Goal: Task Accomplishment & Management: Complete application form

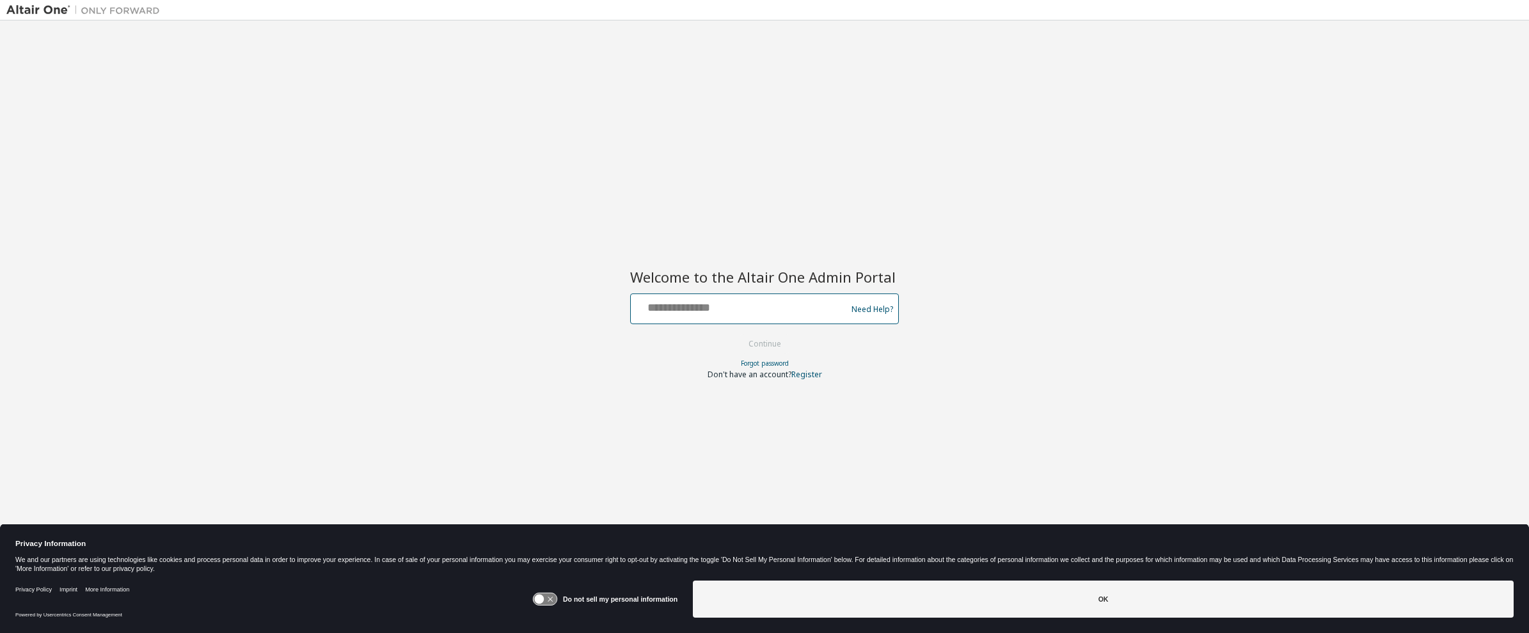
click at [668, 305] on input "text" at bounding box center [740, 306] width 209 height 19
click at [692, 311] on input "text" at bounding box center [740, 306] width 209 height 19
type input "**********"
click at [756, 345] on button "Continue" at bounding box center [764, 344] width 59 height 19
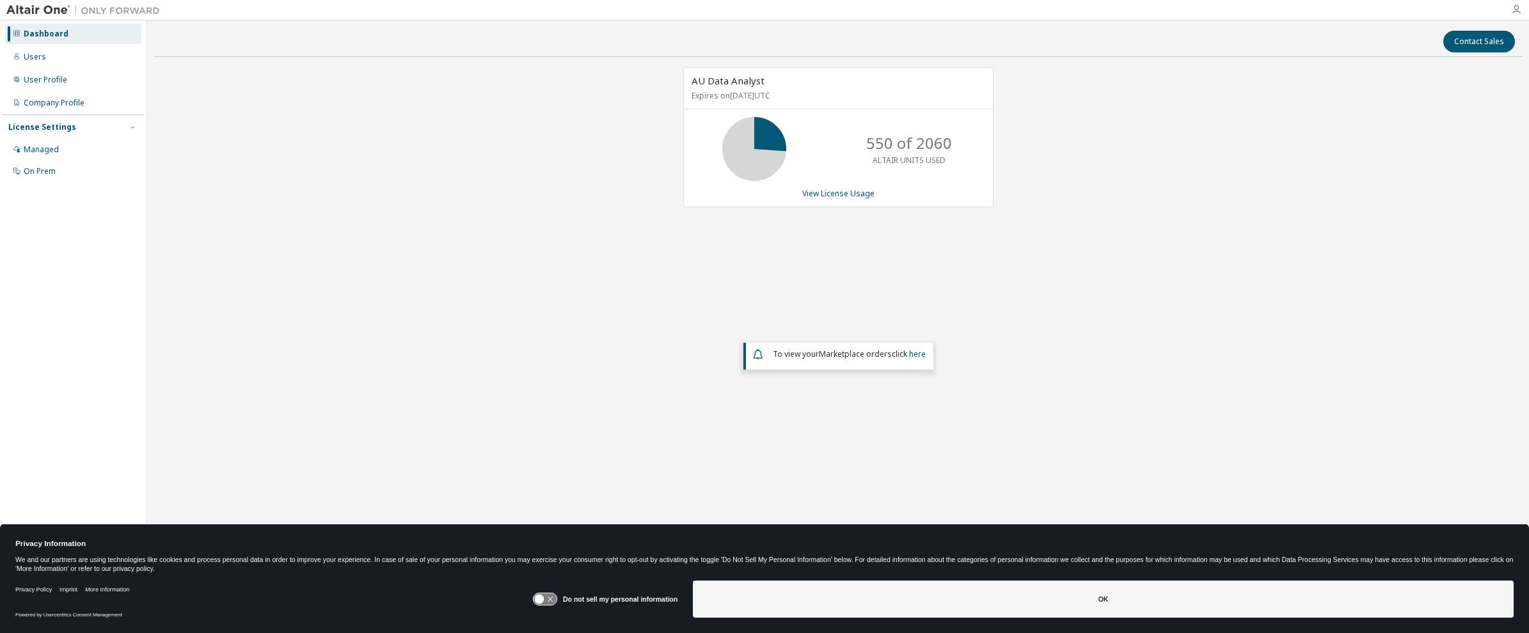
click at [1520, 4] on icon "button" at bounding box center [1516, 9] width 10 height 10
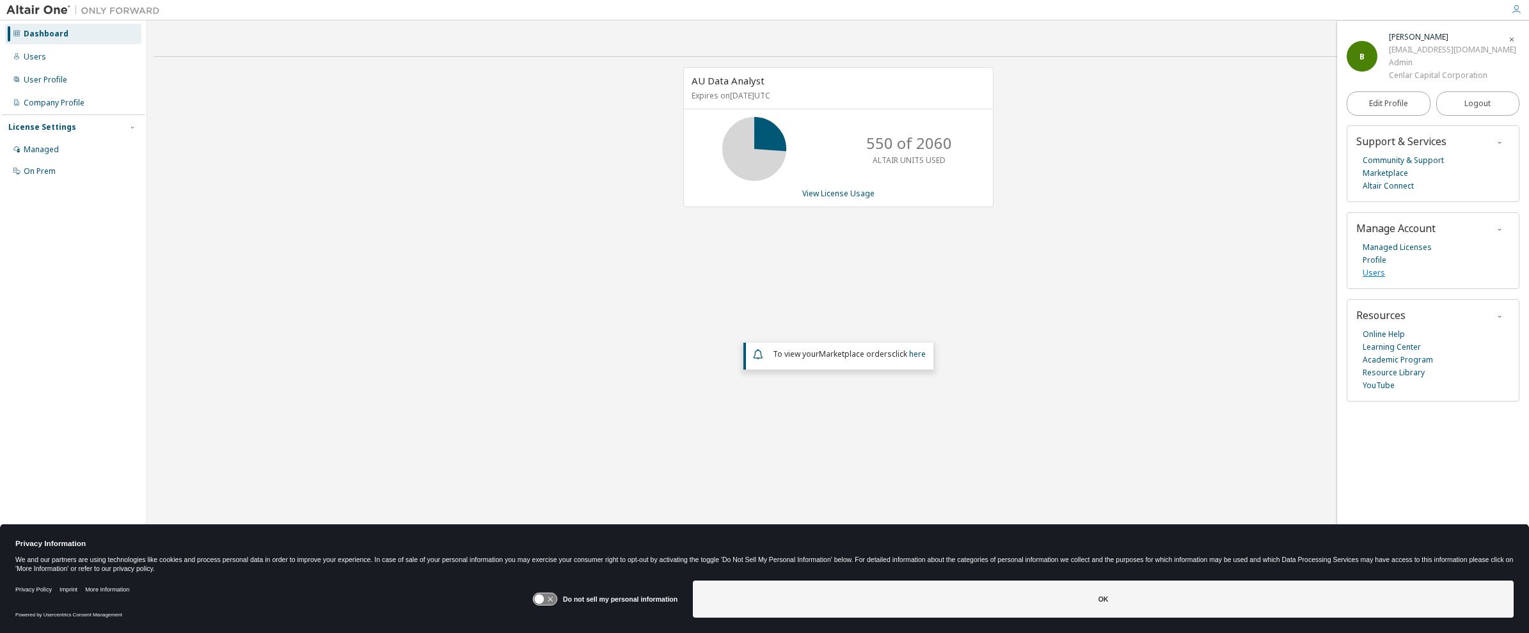
click at [1375, 272] on link "Users" at bounding box center [1373, 273] width 22 height 13
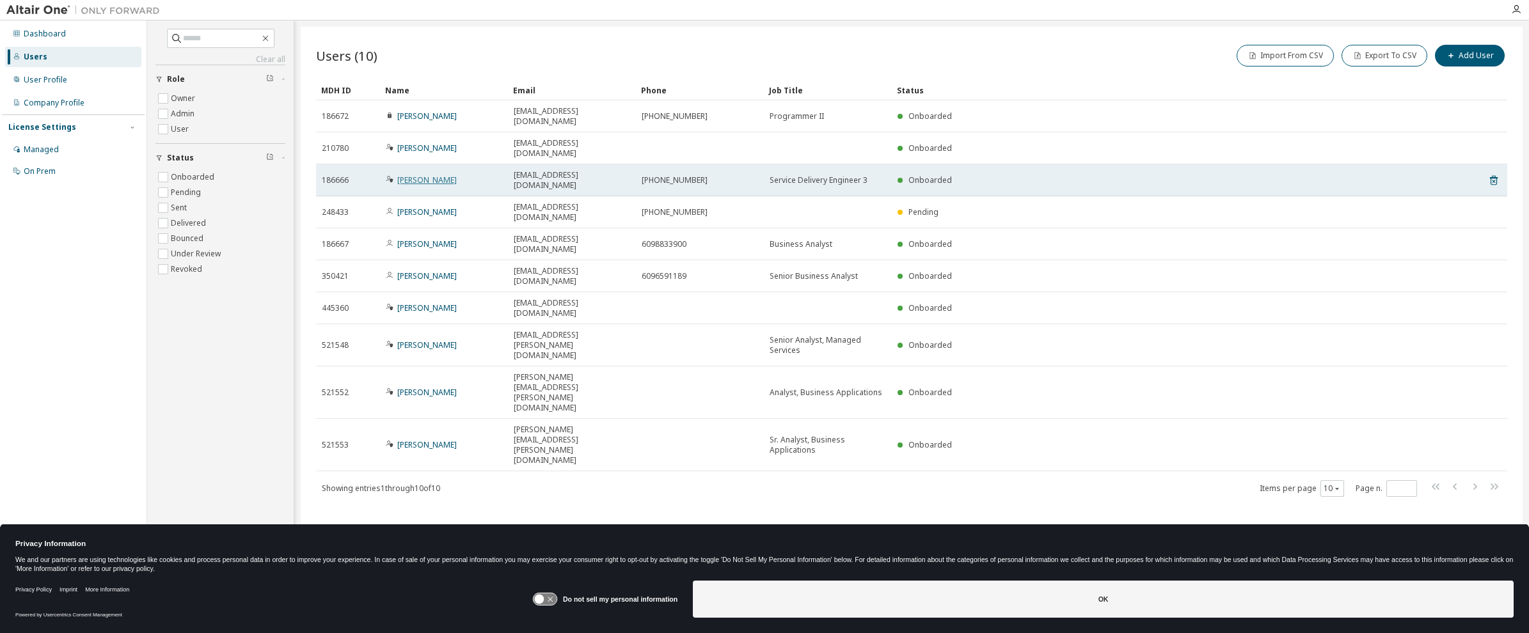
click at [420, 175] on link "Brandon Leib" at bounding box center [426, 180] width 59 height 11
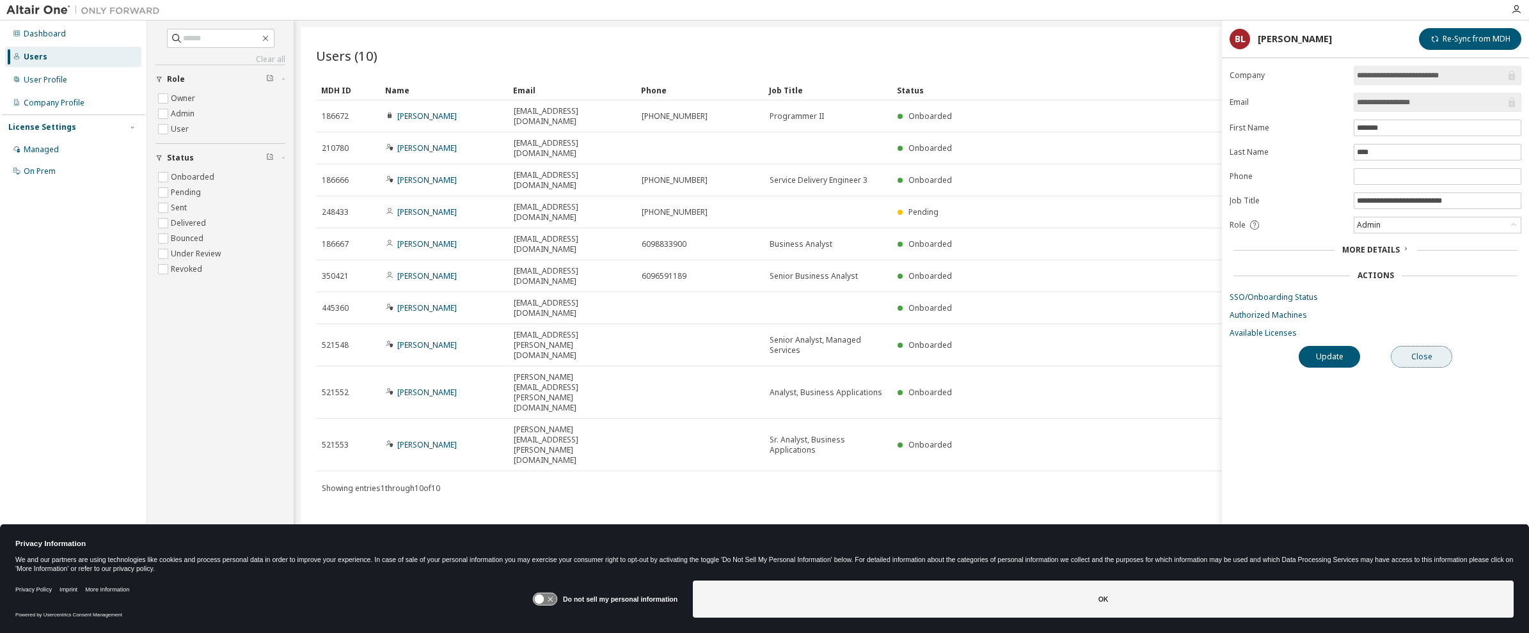
click at [1415, 355] on button "Close" at bounding box center [1420, 357] width 61 height 22
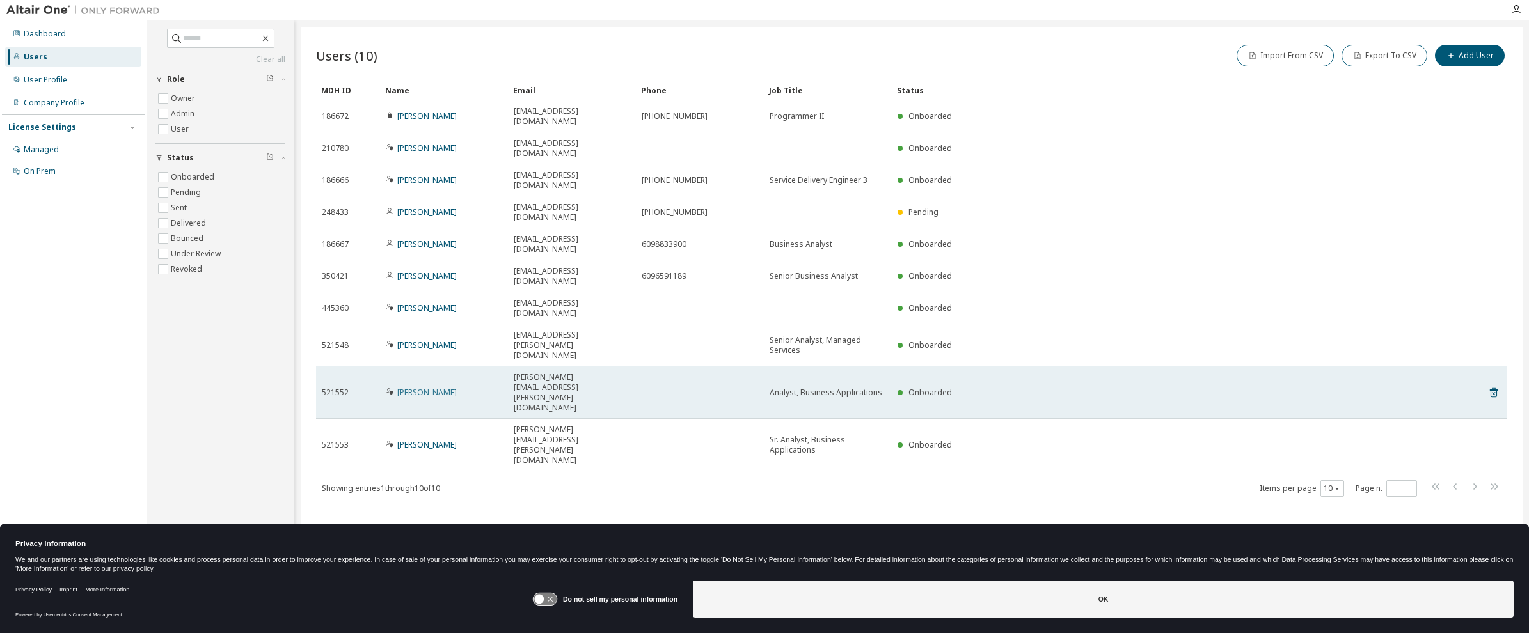
click at [435, 387] on link "Jonathan Moutoux" at bounding box center [426, 392] width 59 height 11
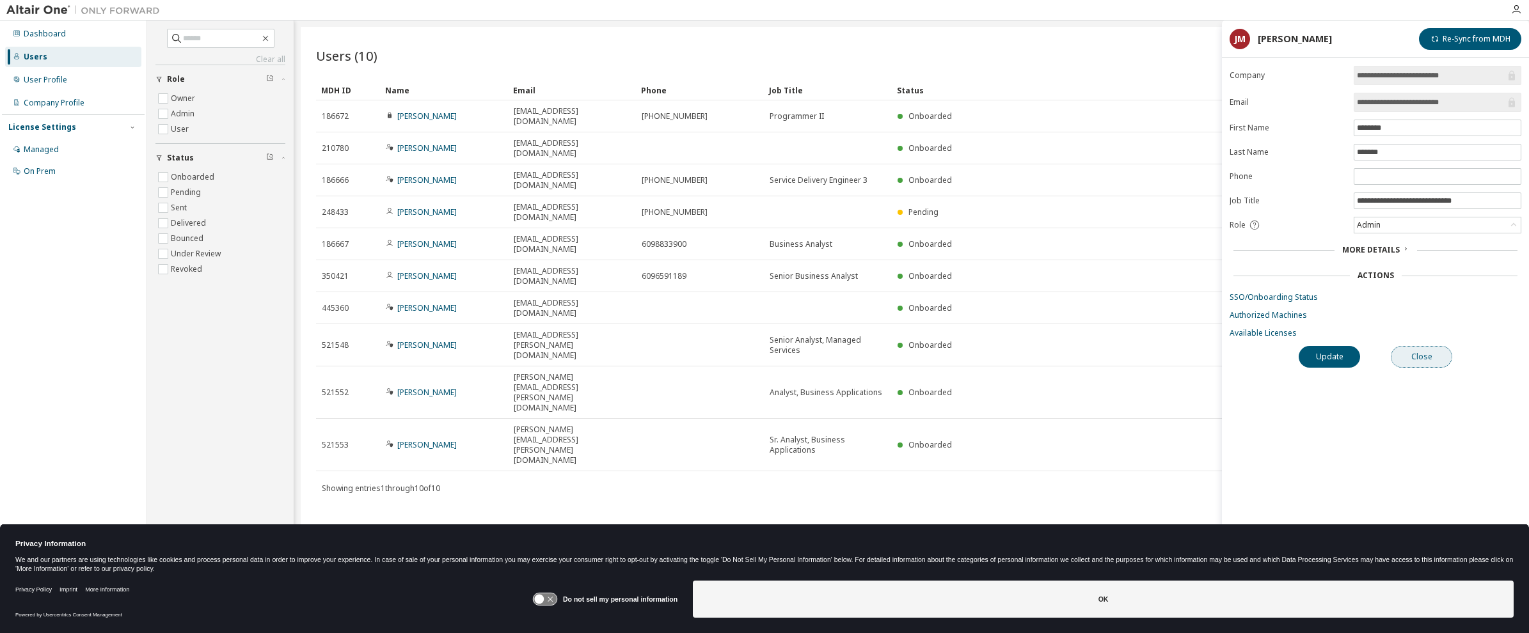
click at [1418, 357] on button "Close" at bounding box center [1420, 357] width 61 height 22
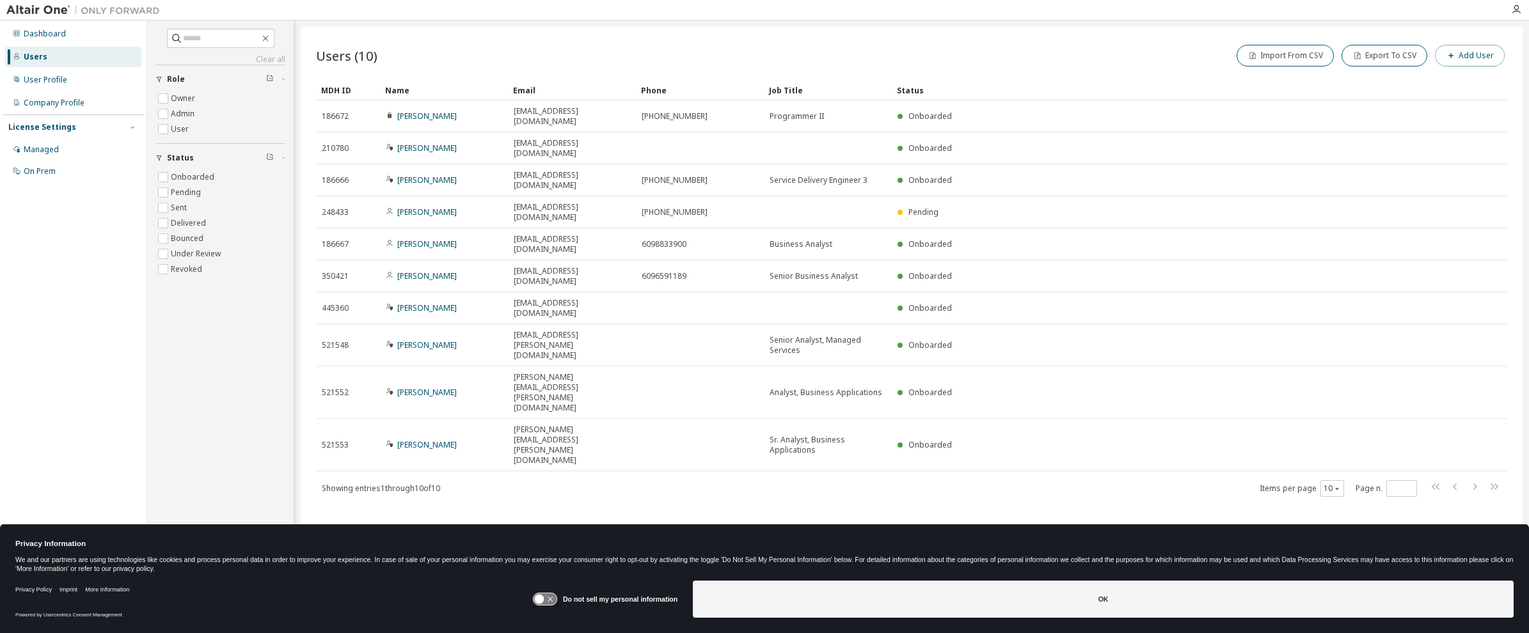
click at [1463, 53] on button "Add User" at bounding box center [1470, 56] width 70 height 22
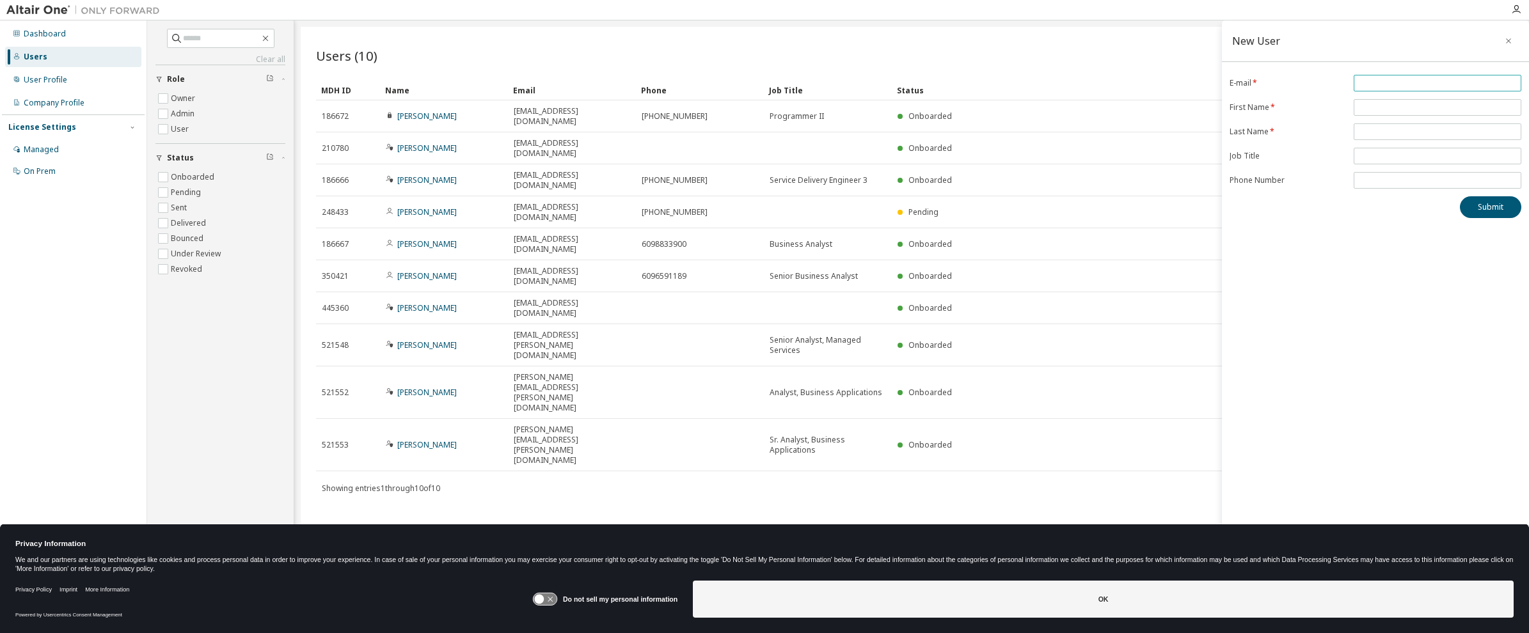
click at [1408, 79] on input "email" at bounding box center [1437, 83] width 161 height 10
click at [1396, 74] on div "New User E-mail * First Name * Last Name * Job Title Phone Number Submit" at bounding box center [1375, 308] width 307 height 576
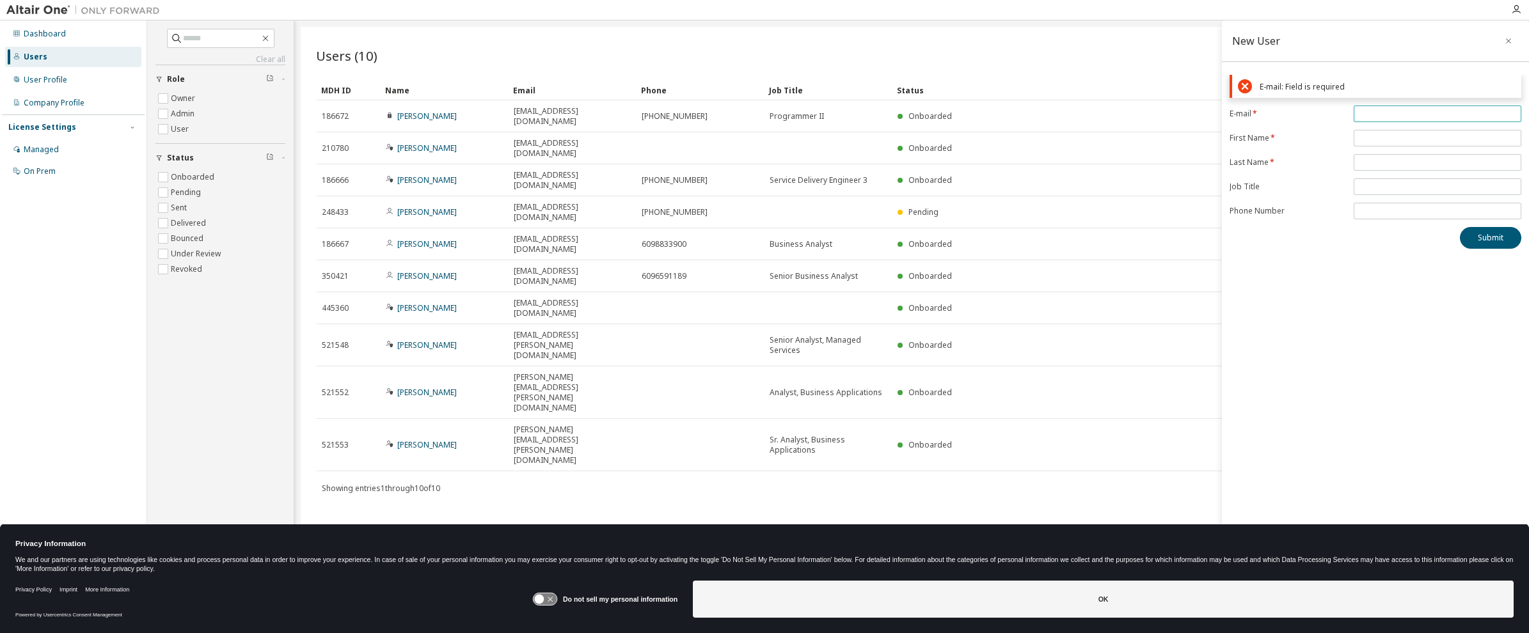
click at [1392, 112] on input "email" at bounding box center [1437, 114] width 161 height 10
paste input "**********"
type input "**********"
click at [1389, 134] on form "**********" at bounding box center [1375, 163] width 292 height 114
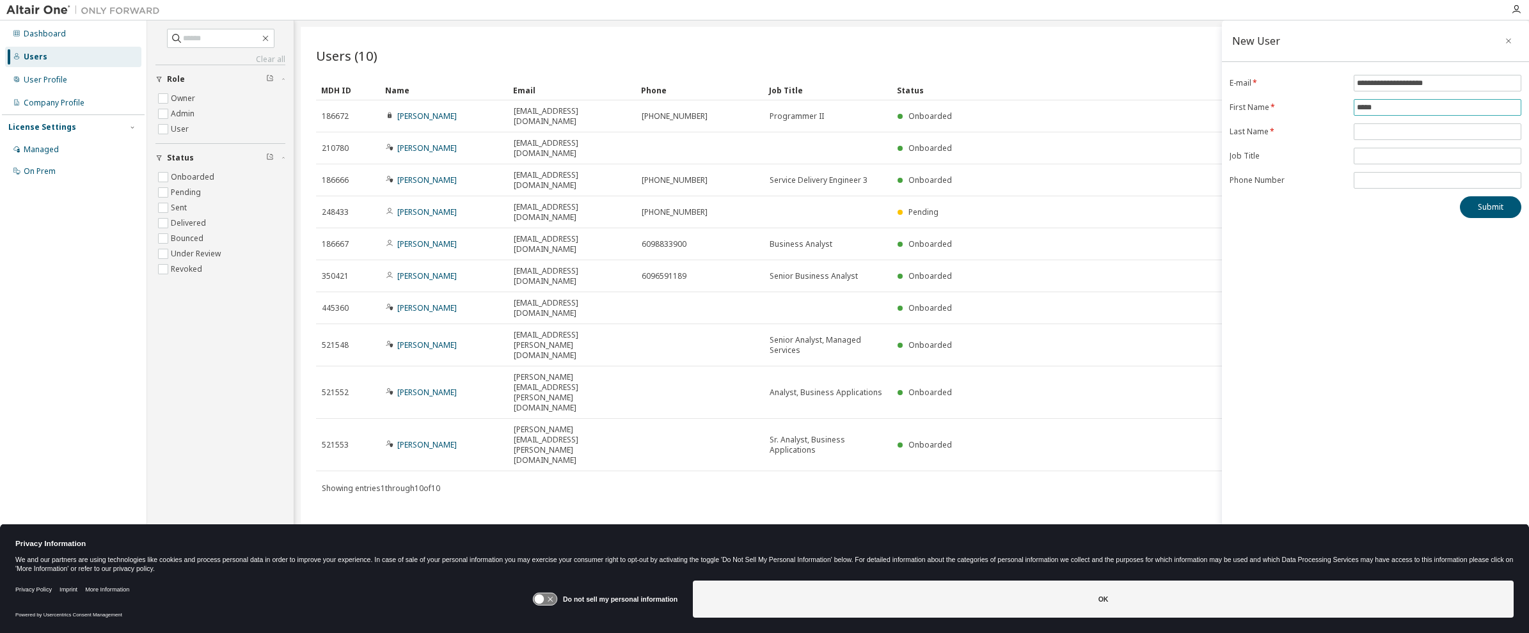
type input "*****"
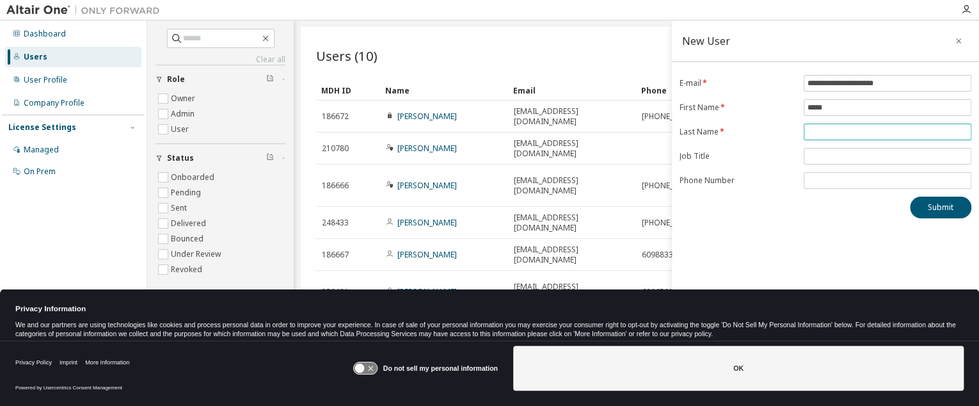
click at [832, 129] on input "text" at bounding box center [887, 132] width 161 height 10
type input "*****"
click at [829, 148] on span at bounding box center [887, 156] width 168 height 17
click at [829, 155] on input "text" at bounding box center [887, 156] width 161 height 10
click at [814, 154] on input "text" at bounding box center [887, 156] width 161 height 10
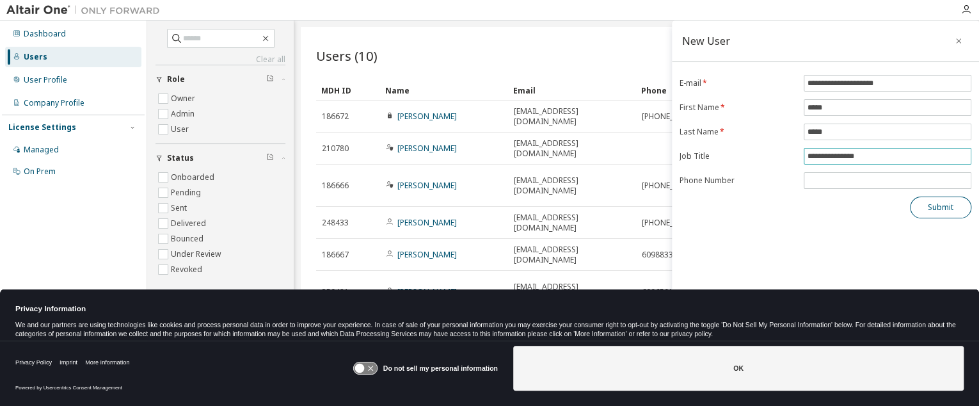
type input "**********"
click at [933, 204] on button "Submit" at bounding box center [940, 207] width 61 height 22
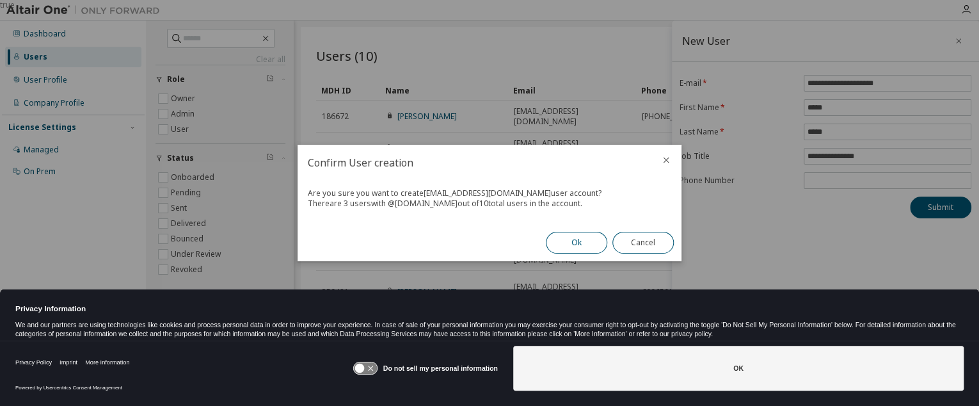
click at [569, 240] on button "Ok" at bounding box center [576, 243] width 61 height 22
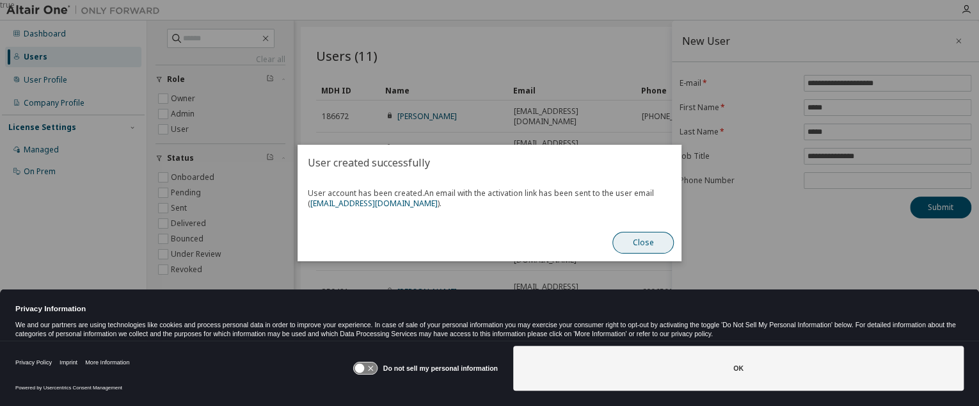
click at [631, 240] on button "Close" at bounding box center [642, 243] width 61 height 22
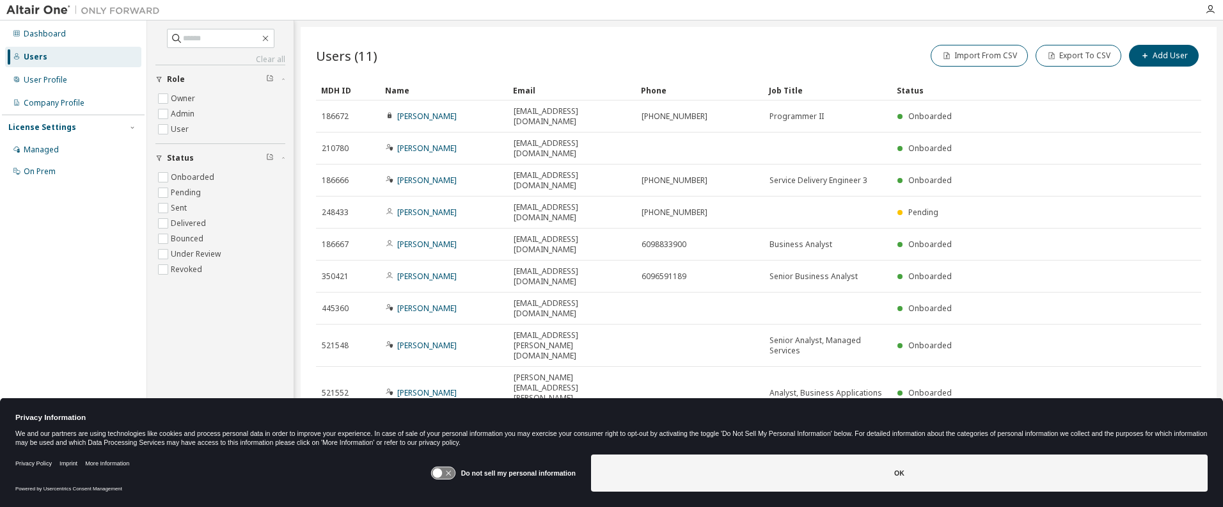
click at [1169, 479] on icon "button" at bounding box center [1168, 486] width 15 height 15
type input "*"
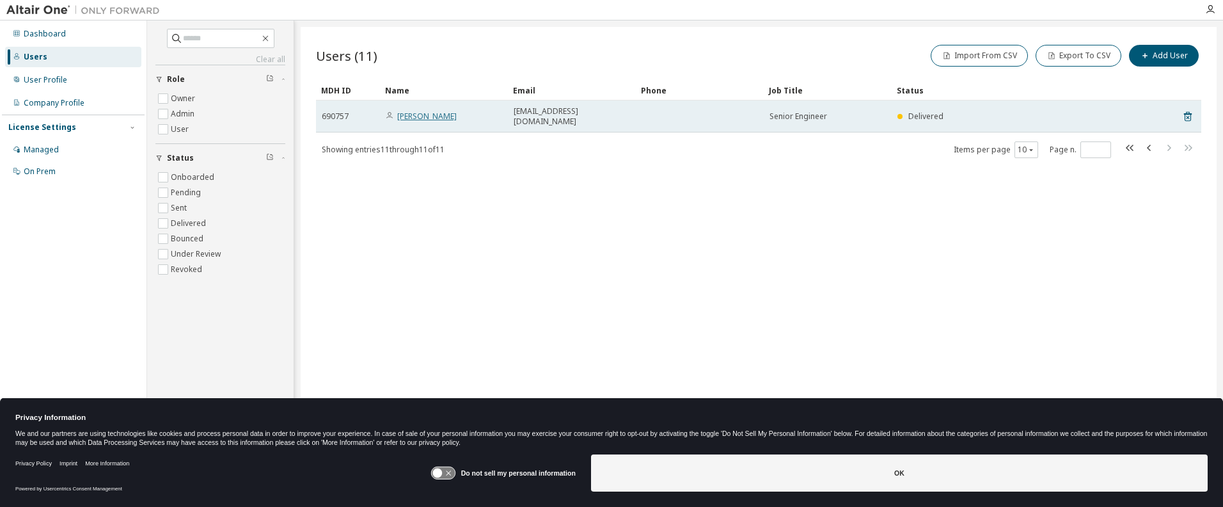
click at [415, 112] on link "Nitin Yadav" at bounding box center [426, 116] width 59 height 11
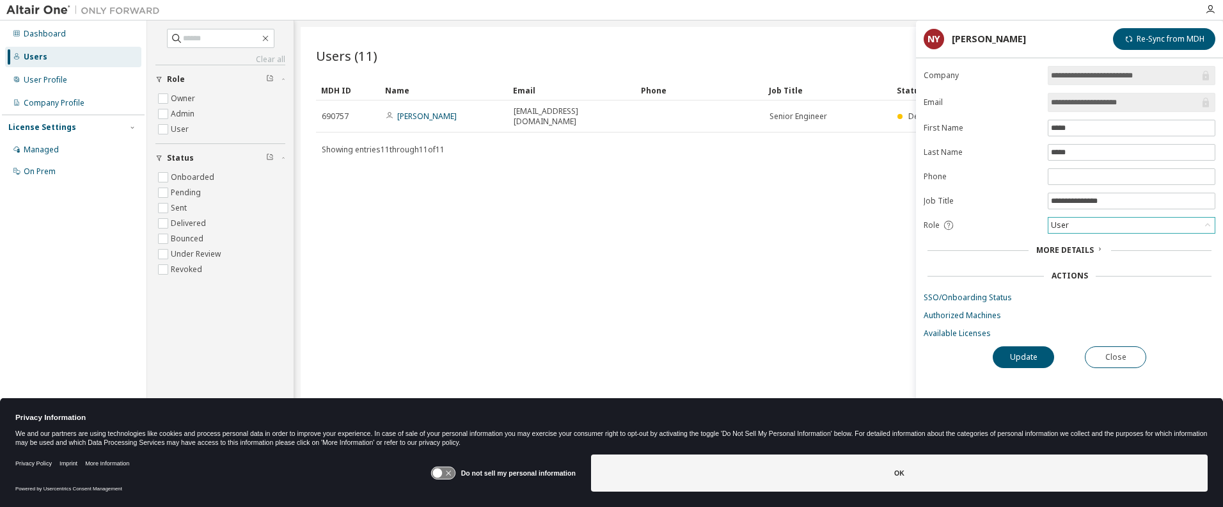
click at [1113, 223] on div "User" at bounding box center [1131, 224] width 166 height 15
click at [1085, 241] on li "Admin" at bounding box center [1131, 241] width 164 height 17
click at [1014, 356] on button "Update" at bounding box center [1023, 357] width 61 height 22
click at [1107, 354] on button "Close" at bounding box center [1115, 357] width 61 height 22
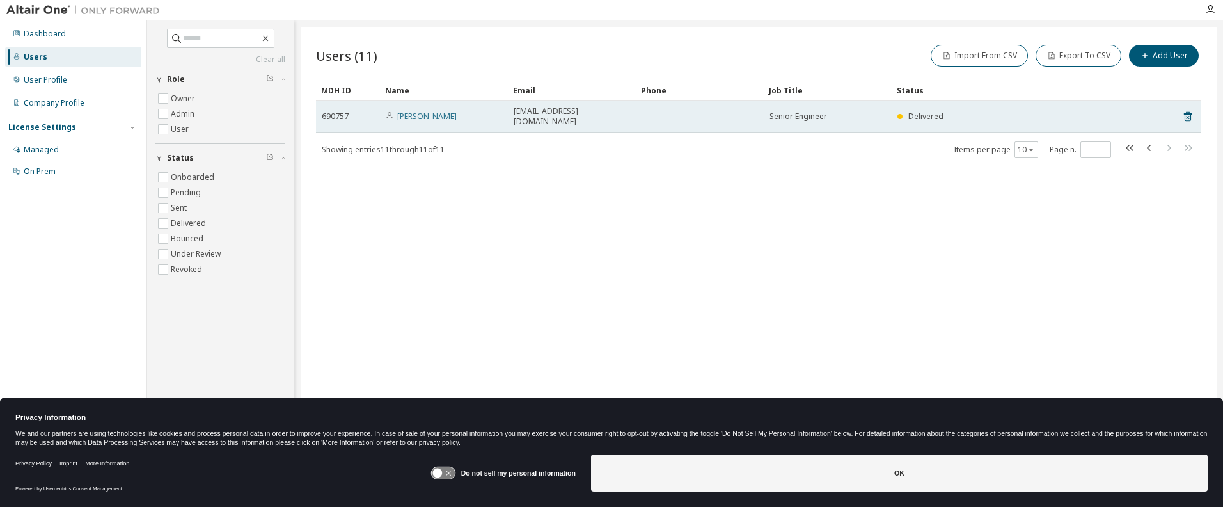
click at [409, 114] on link "Nitin Yadav" at bounding box center [426, 116] width 59 height 11
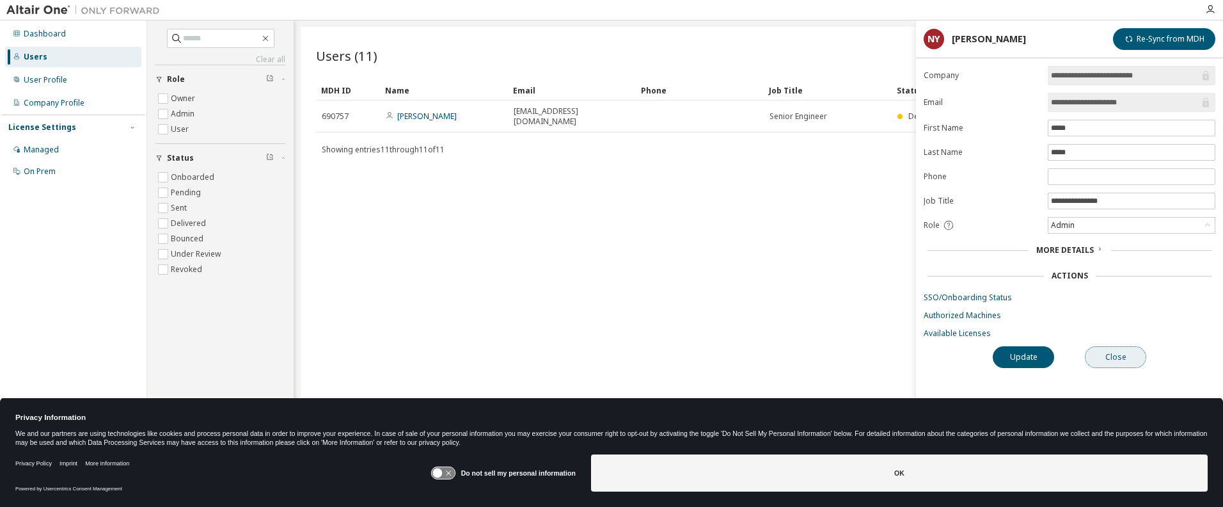
click at [1102, 352] on button "Close" at bounding box center [1115, 357] width 61 height 22
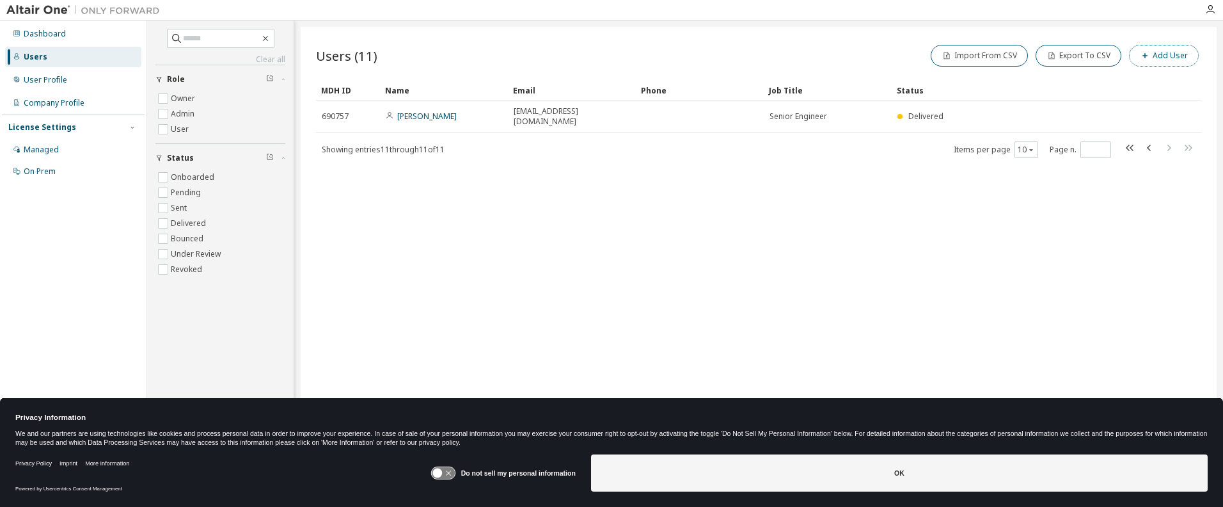
click at [1162, 61] on button "Add User" at bounding box center [1164, 56] width 70 height 22
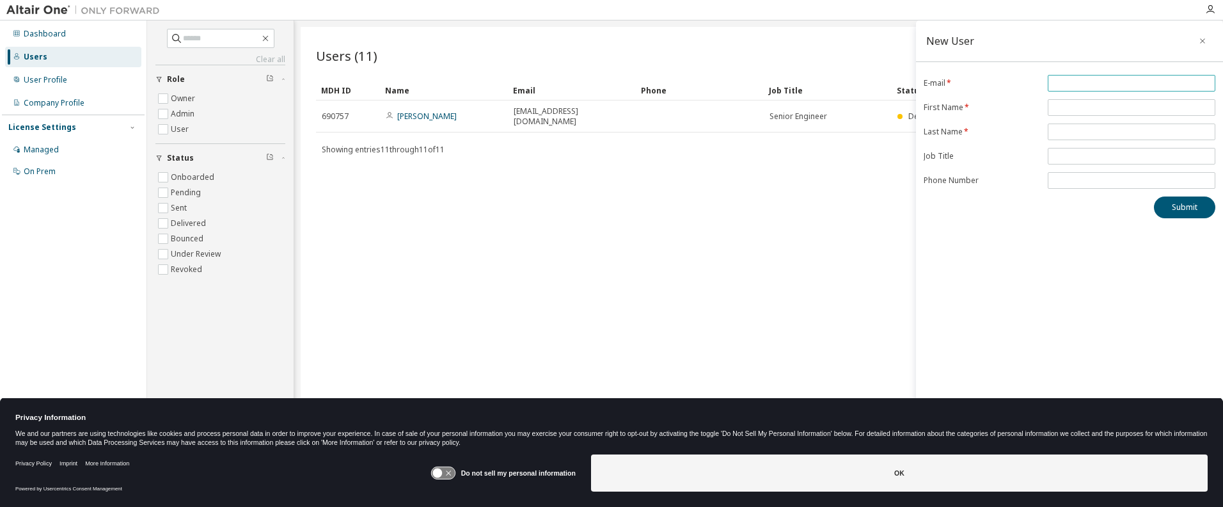
click at [1082, 89] on span at bounding box center [1132, 83] width 168 height 17
click at [1091, 80] on input "email" at bounding box center [1131, 83] width 161 height 10
paste input "**********"
type input "**********"
click at [1075, 107] on input "text" at bounding box center [1131, 107] width 161 height 10
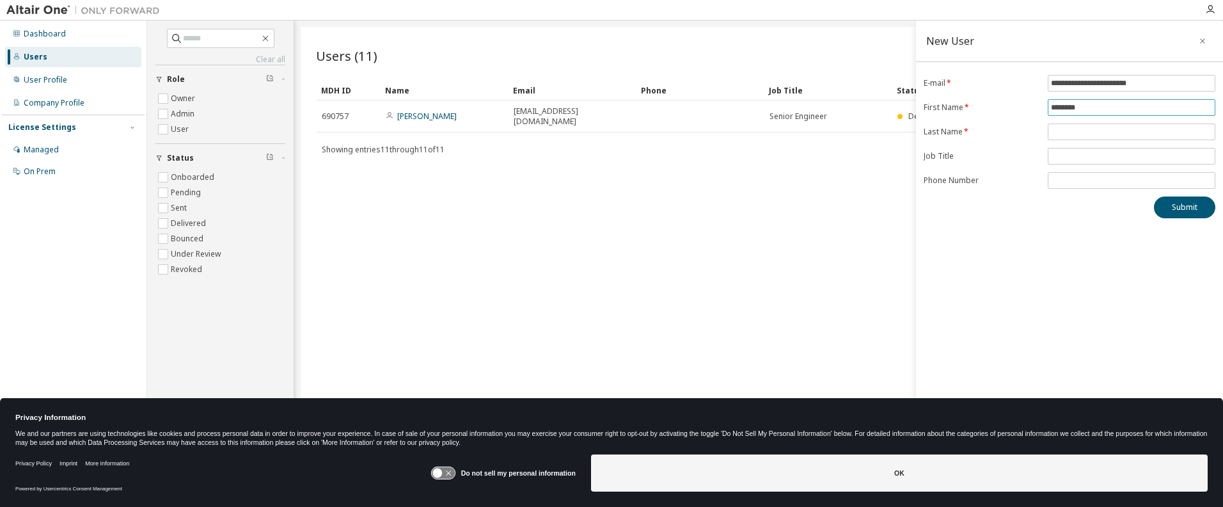
type input "********"
drag, startPoint x: 1083, startPoint y: 125, endPoint x: 1002, endPoint y: 84, distance: 91.0
click at [1002, 84] on label "E-mail *" at bounding box center [982, 83] width 116 height 10
click at [1075, 134] on input "text" at bounding box center [1131, 132] width 161 height 10
type input "*****"
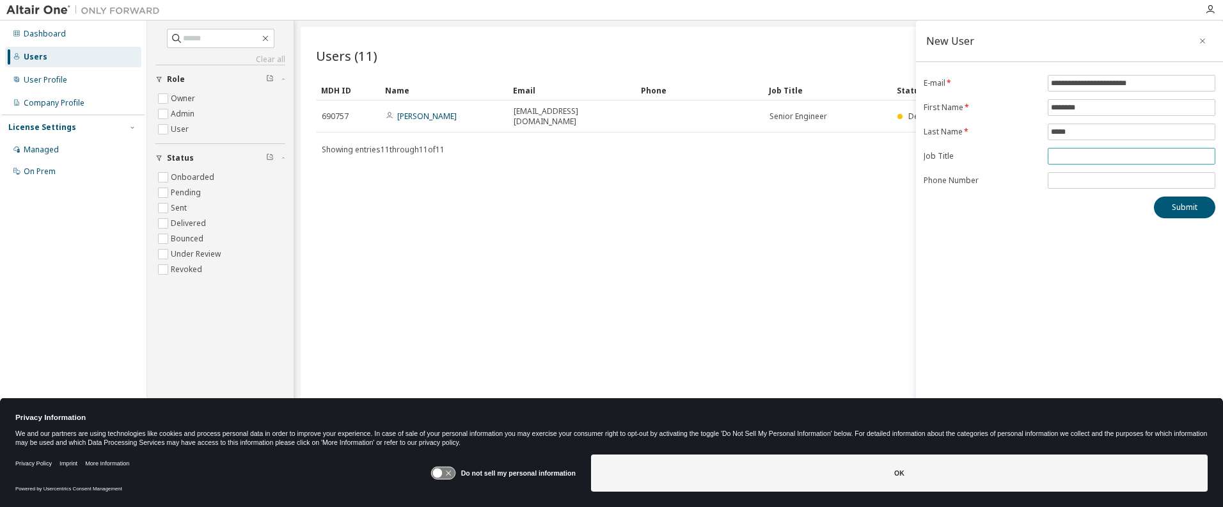
click at [1082, 161] on span at bounding box center [1132, 156] width 168 height 17
click at [1080, 156] on input "text" at bounding box center [1131, 156] width 161 height 10
click at [1062, 157] on input "**********" at bounding box center [1131, 156] width 161 height 10
type input "**********"
click at [1179, 207] on button "Submit" at bounding box center [1184, 207] width 61 height 22
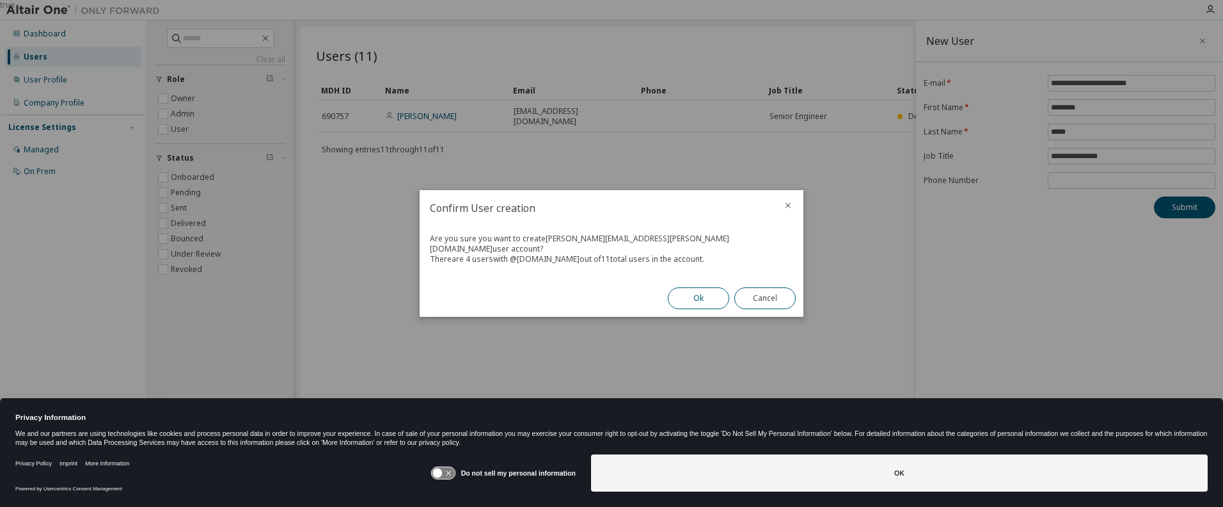
click at [690, 292] on button "Ok" at bounding box center [698, 298] width 61 height 22
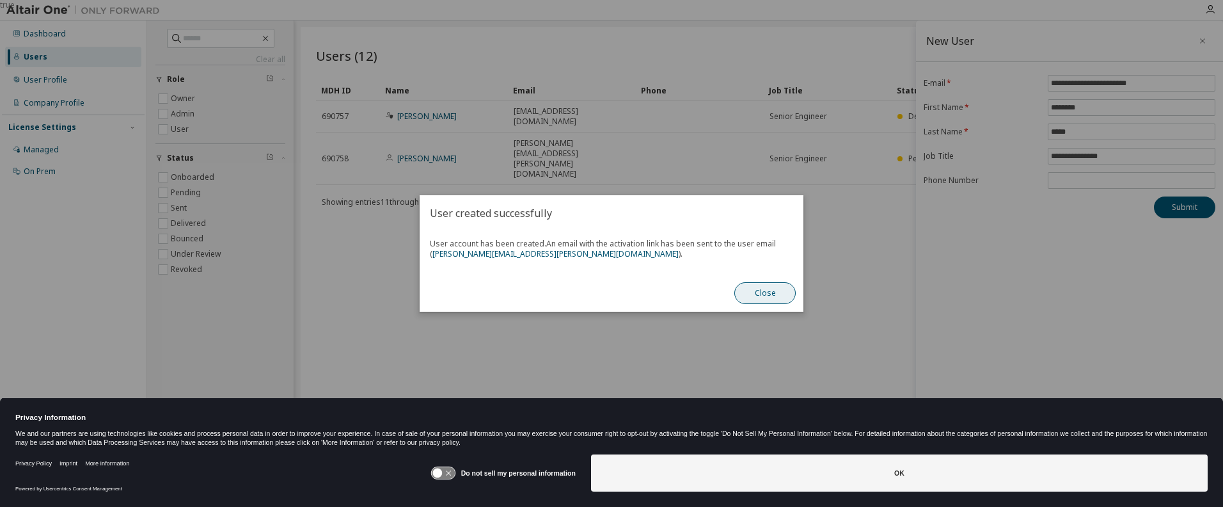
click at [746, 295] on button "Close" at bounding box center [764, 293] width 61 height 22
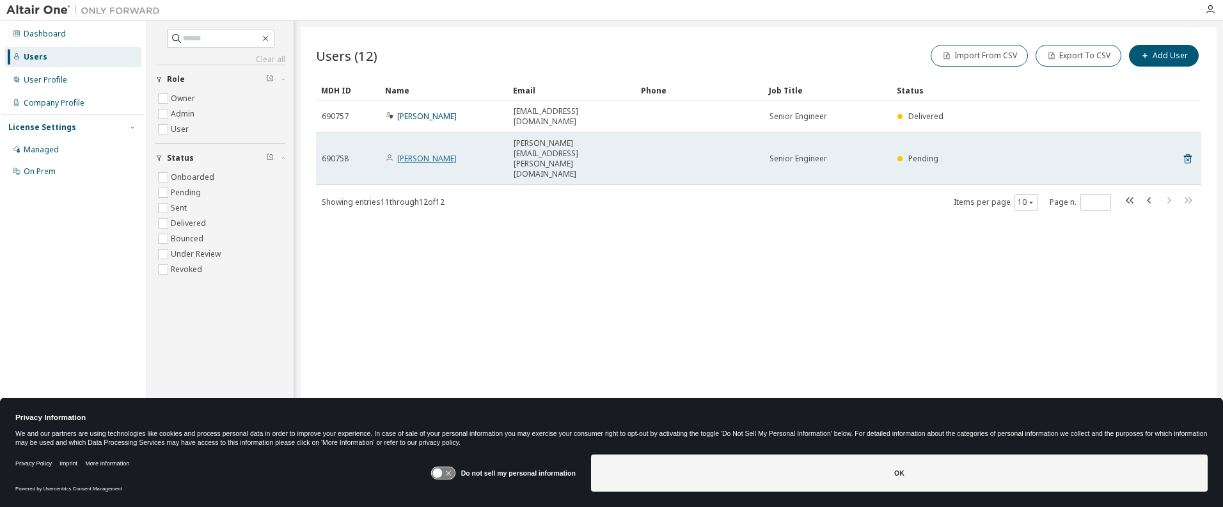
click at [424, 153] on link "Shashank Dubey" at bounding box center [426, 158] width 59 height 11
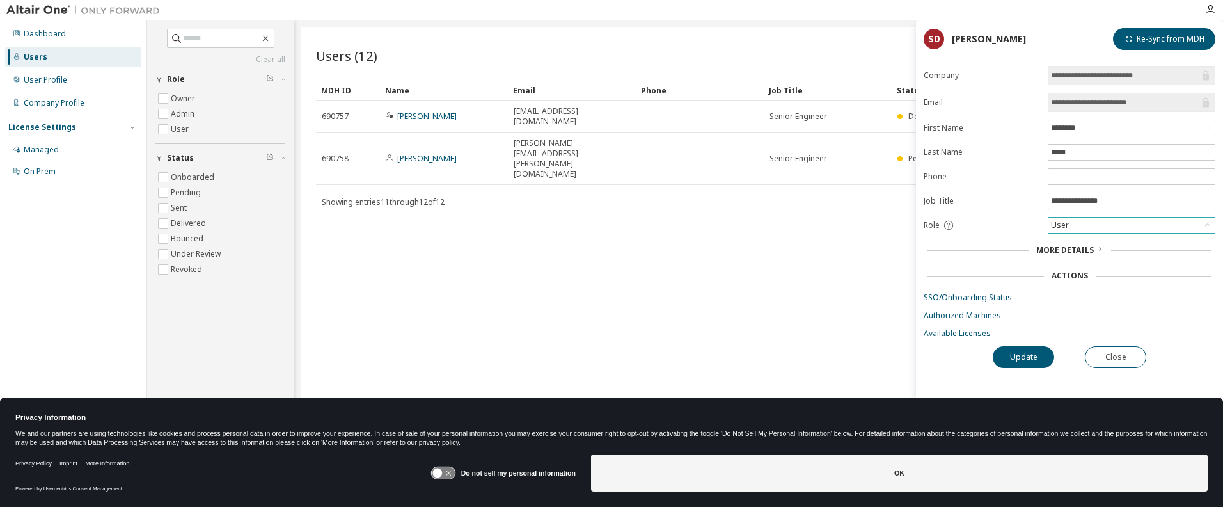
click at [1109, 222] on div "User" at bounding box center [1131, 224] width 166 height 15
click at [1092, 244] on li "Admin" at bounding box center [1131, 241] width 164 height 17
click at [1027, 354] on button "Update" at bounding box center [1023, 357] width 61 height 22
click at [1113, 351] on button "Close" at bounding box center [1115, 357] width 61 height 22
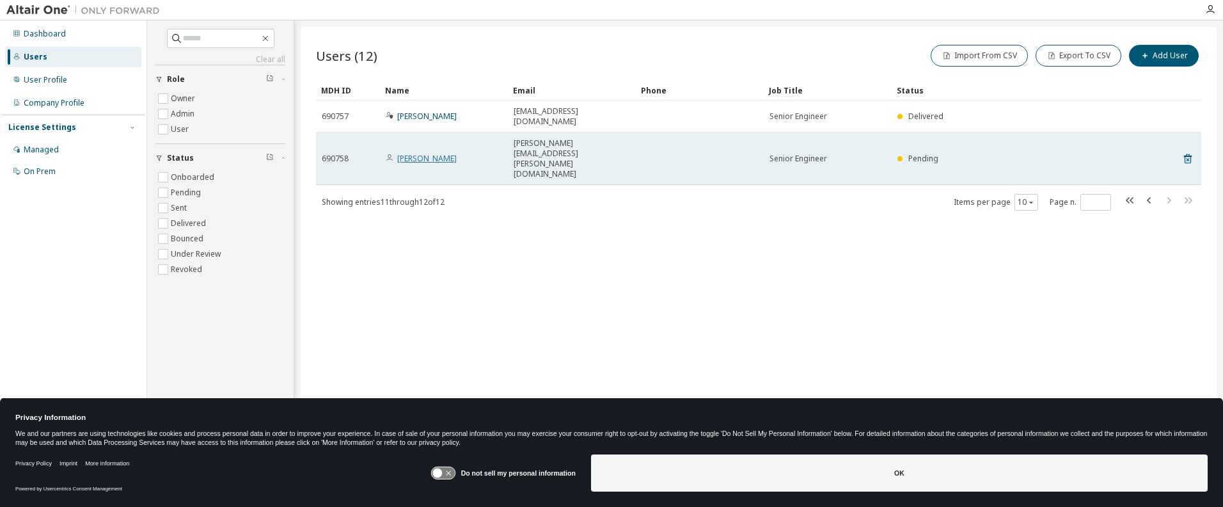
click at [420, 153] on link "Shashank Dubey" at bounding box center [426, 158] width 59 height 11
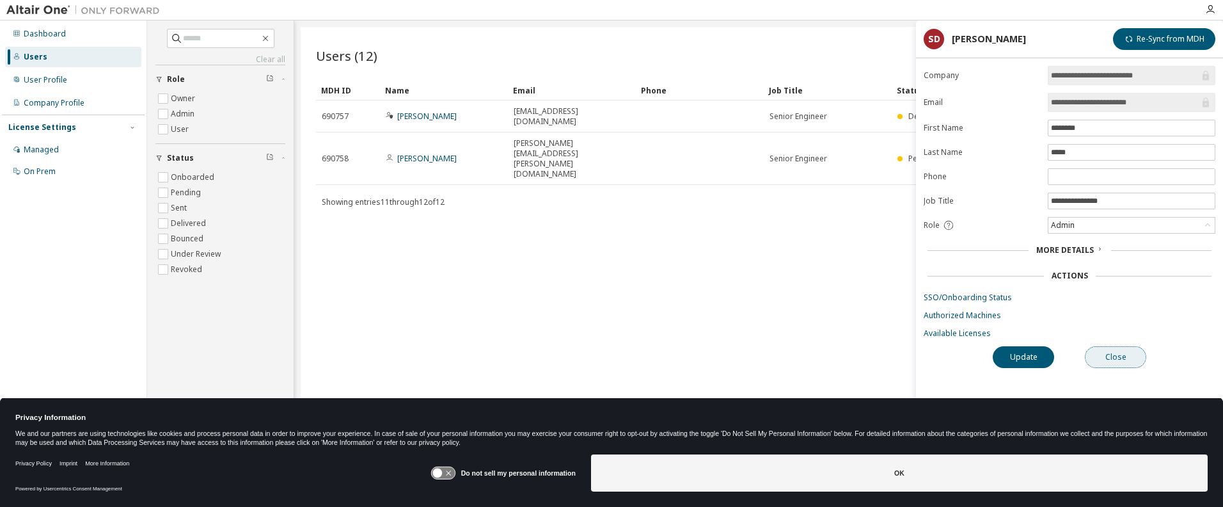
click at [1117, 360] on button "Close" at bounding box center [1115, 357] width 61 height 22
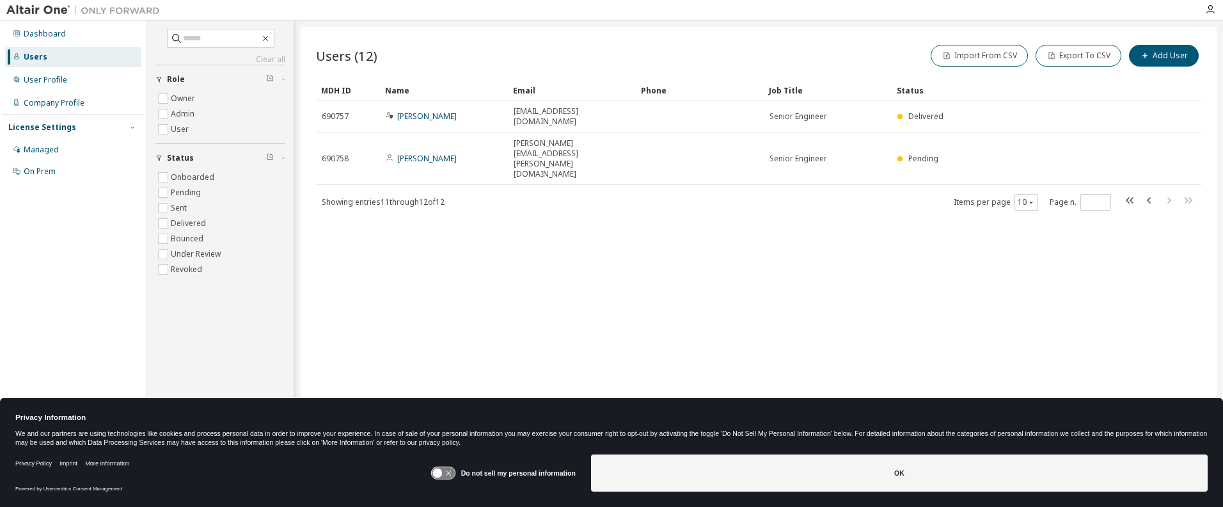
click at [30, 48] on div "Users" at bounding box center [73, 57] width 136 height 20
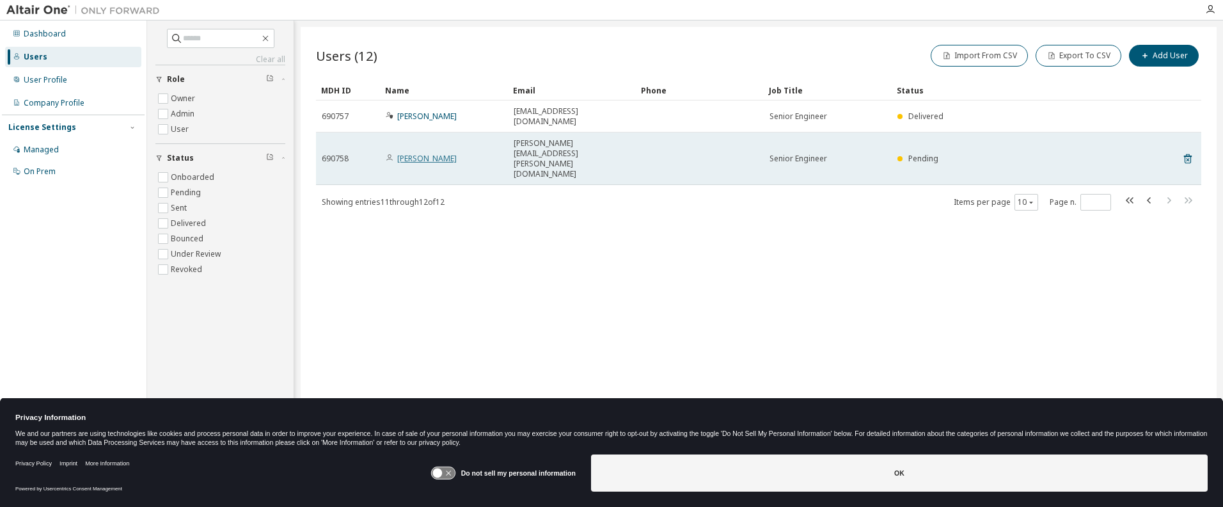
click at [431, 153] on link "Shashank Dubey" at bounding box center [426, 158] width 59 height 11
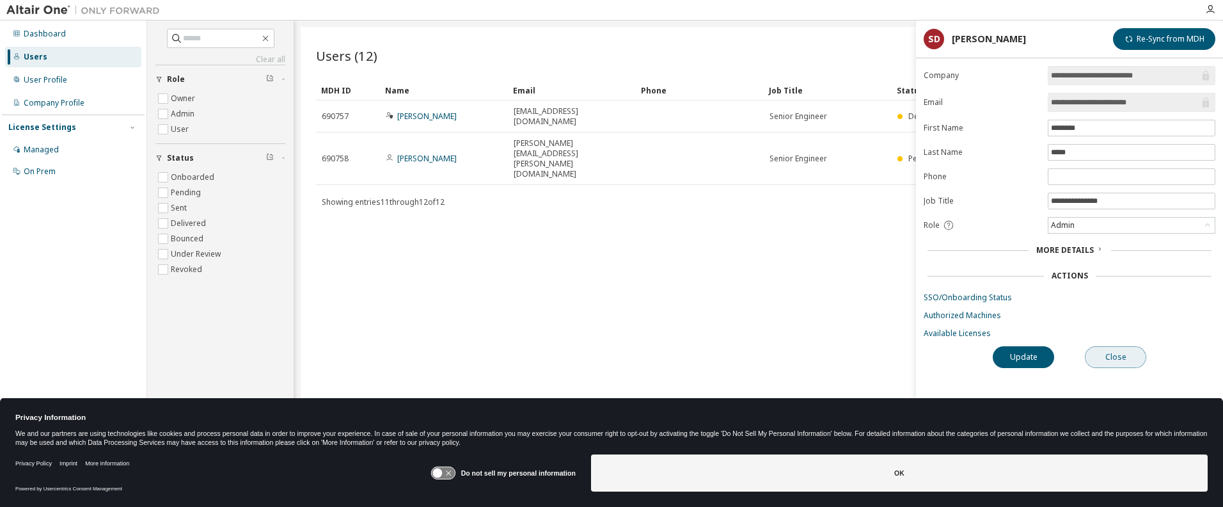
click at [1115, 351] on button "Close" at bounding box center [1115, 357] width 61 height 22
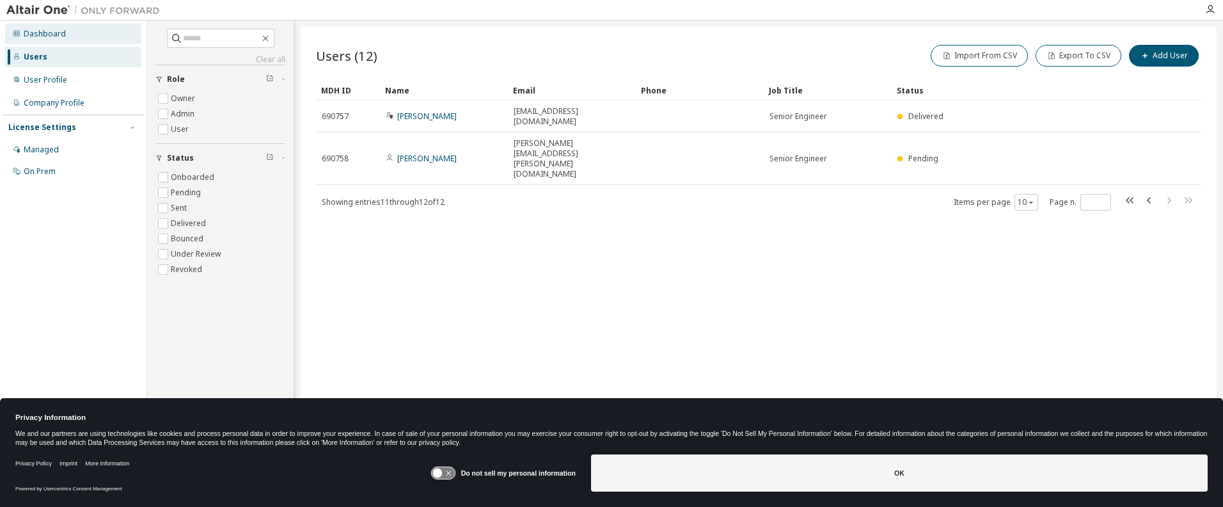
click at [49, 29] on div "Dashboard" at bounding box center [45, 34] width 42 height 10
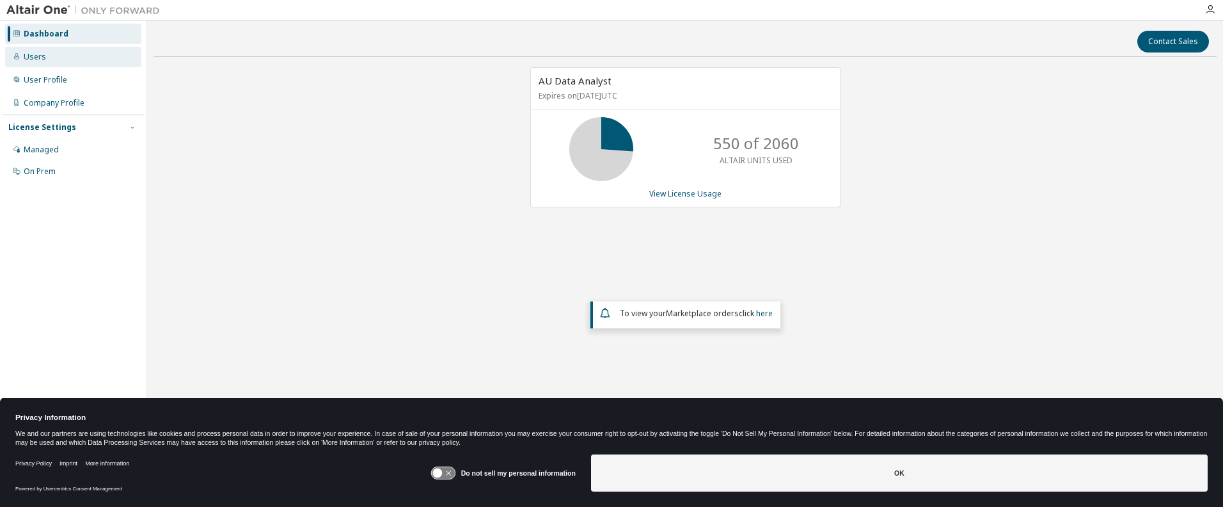
click at [37, 56] on div "Users" at bounding box center [35, 57] width 22 height 10
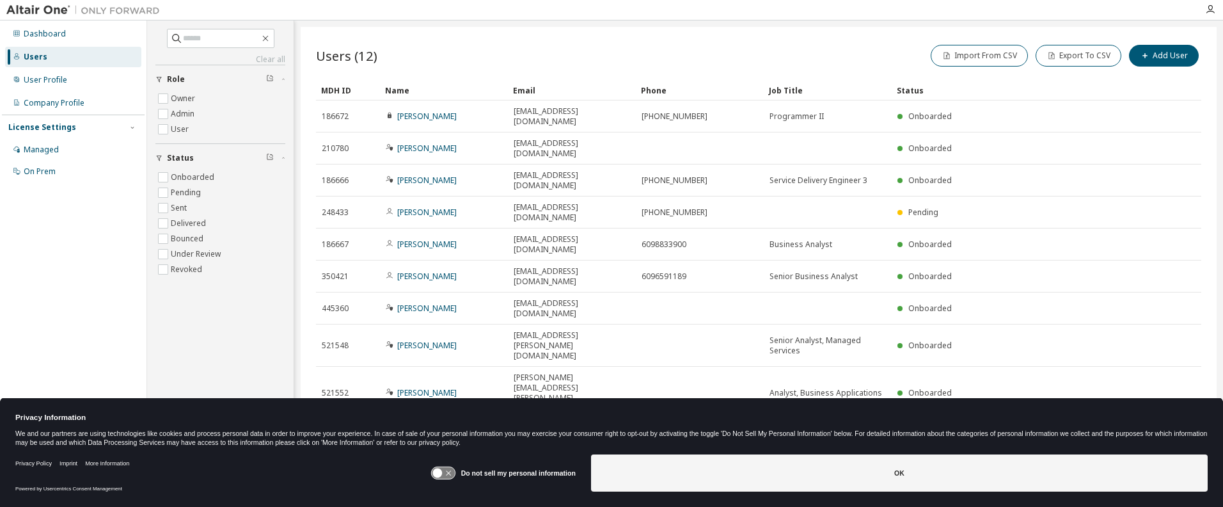
click at [1169, 479] on icon "button" at bounding box center [1168, 486] width 15 height 15
type input "*"
